Goal: Check status

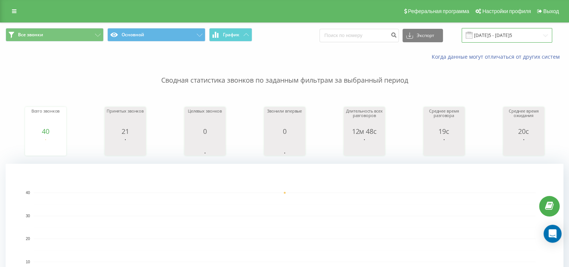
click at [491, 36] on input "[DATE]5 - [DATE]5" at bounding box center [507, 35] width 91 height 15
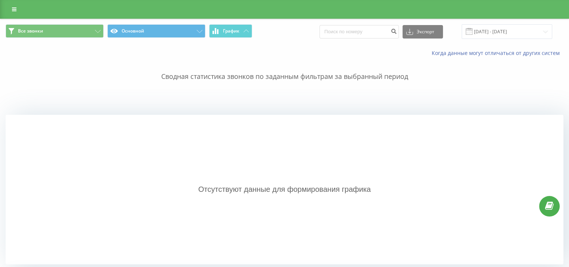
click at [223, 38] on span "Все звонки Основной График" at bounding box center [143, 31] width 274 height 15
click at [223, 35] on button "График" at bounding box center [230, 30] width 43 height 13
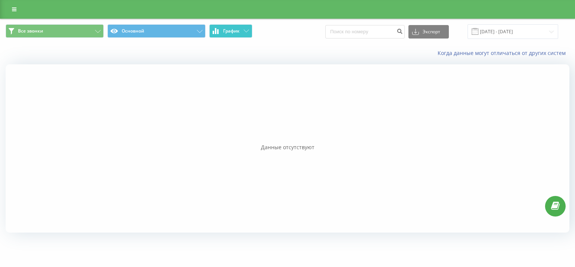
click at [224, 35] on button "График" at bounding box center [230, 30] width 43 height 13
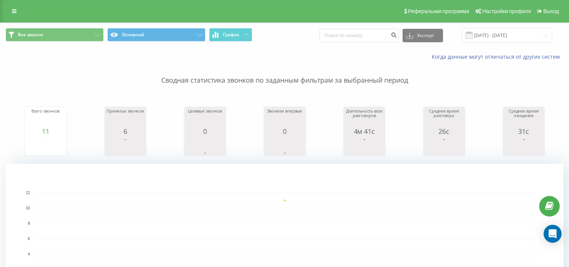
click at [49, 66] on p "Сводная статистика звонков по заданным фильтрам за выбранный период" at bounding box center [285, 73] width 558 height 25
